Goal: Information Seeking & Learning: Learn about a topic

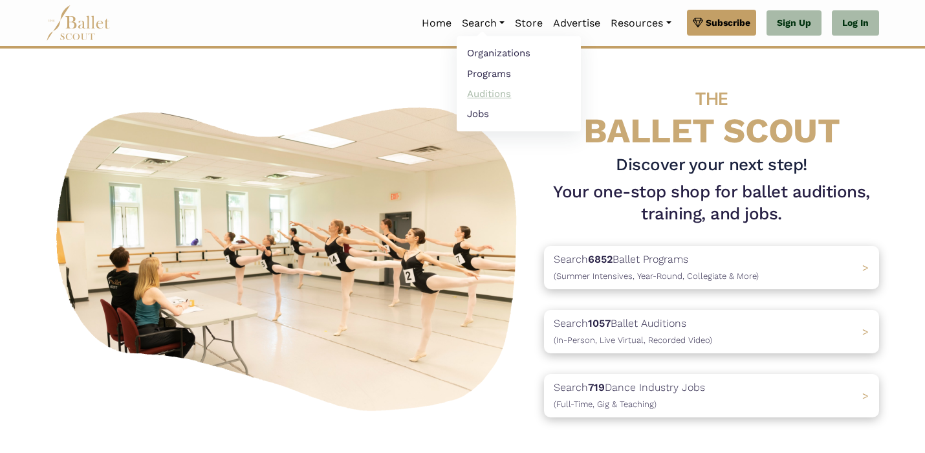
click at [488, 97] on link "Auditions" at bounding box center [519, 93] width 124 height 20
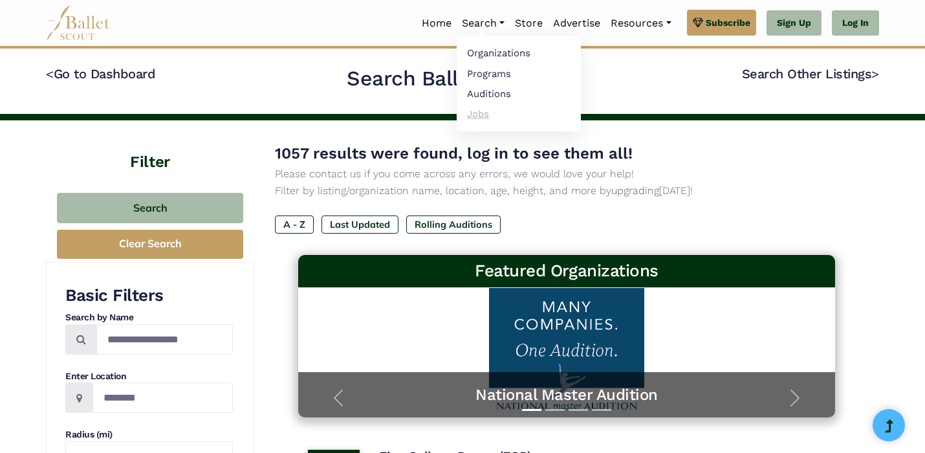
click at [472, 118] on link "Jobs" at bounding box center [519, 114] width 124 height 20
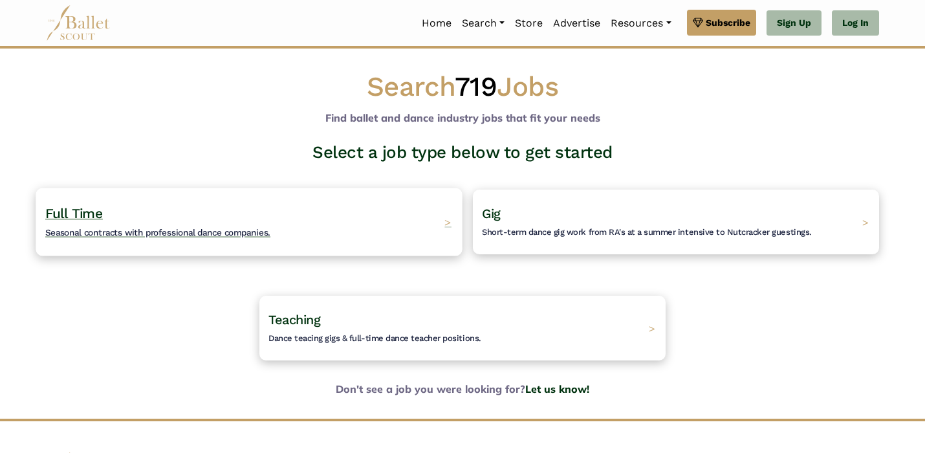
click at [320, 236] on div "Full Time Seasonal contracts with professional dance companies. >" at bounding box center [249, 222] width 426 height 68
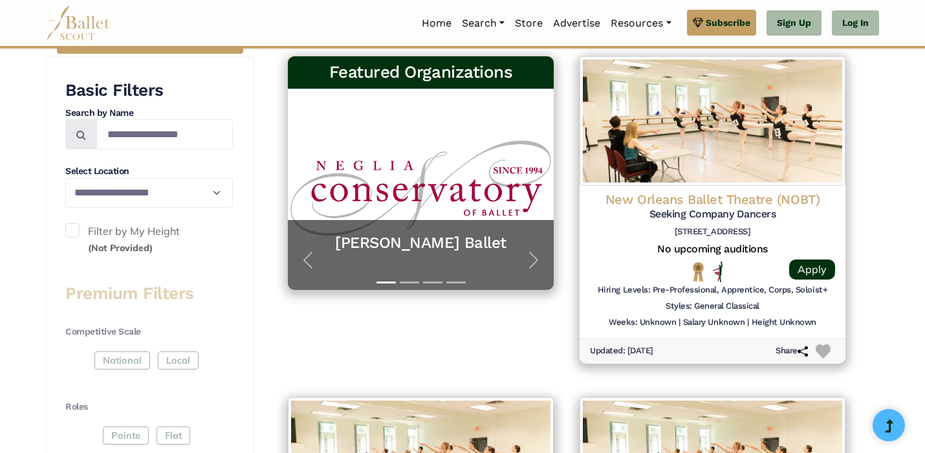
scroll to position [266, 0]
